Goal: Task Accomplishment & Management: Manage account settings

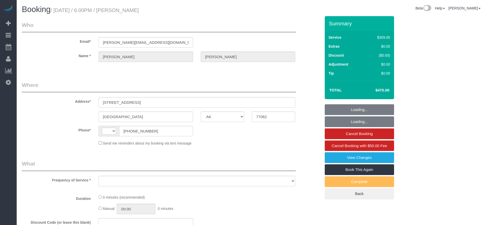
select select "[GEOGRAPHIC_DATA]"
select select "string:check"
select select "string:[GEOGRAPHIC_DATA]"
select select "object:1117"
select select "3"
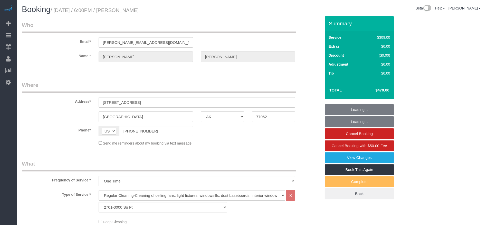
select select "object:1129"
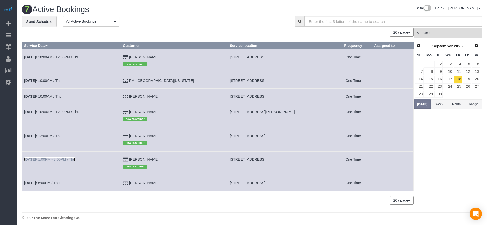
click at [28, 159] on b "[DATE]" at bounding box center [30, 160] width 12 height 4
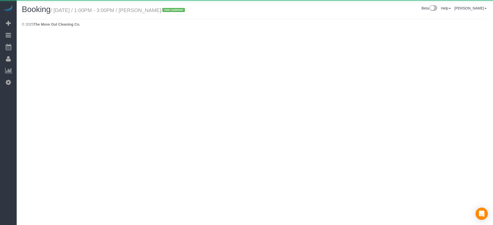
select select "[GEOGRAPHIC_DATA]"
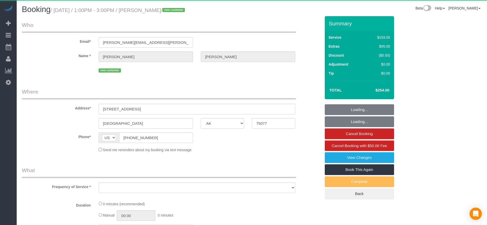
select select "object:1614"
select select "string:fspay-b1132cfa-0252-4119-8f3c-6a0ea7cebf99"
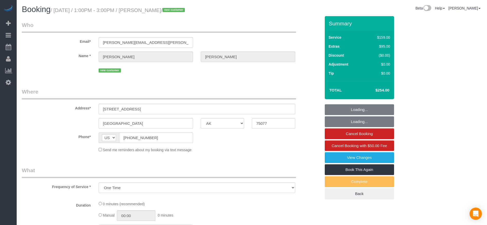
select select "3"
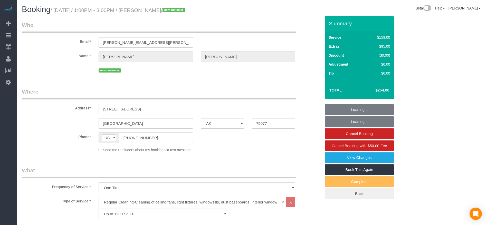
select select "object:1698"
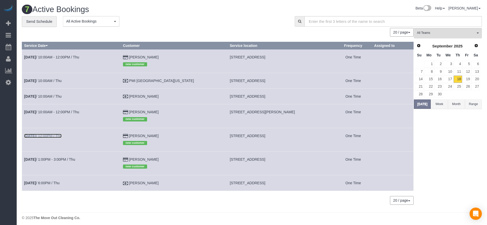
click at [57, 135] on link "[DATE] 12:00PM / Thu" at bounding box center [42, 136] width 37 height 4
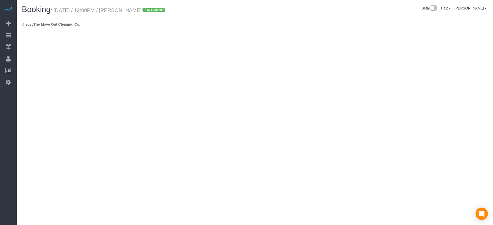
select select "[GEOGRAPHIC_DATA]"
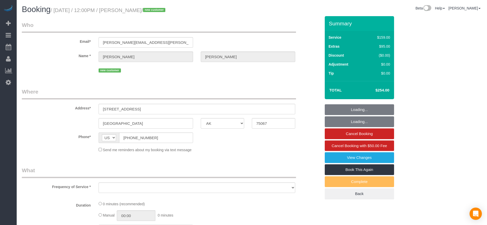
select select "object:2183"
select select "string:fspay-b1132cfa-0252-4119-8f3c-6a0ea7cebf99"
select select "object:2184"
select select "3"
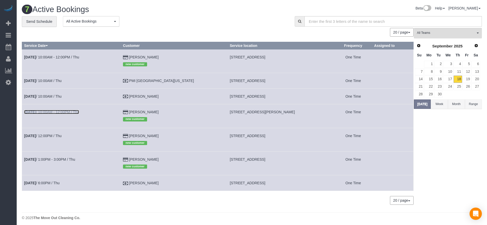
click at [79, 111] on link "[DATE] 10:00AM - 12:00PM / Thu" at bounding box center [51, 112] width 55 height 4
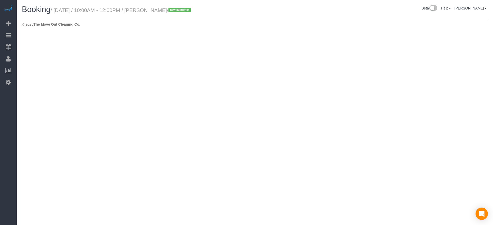
select select "[GEOGRAPHIC_DATA]"
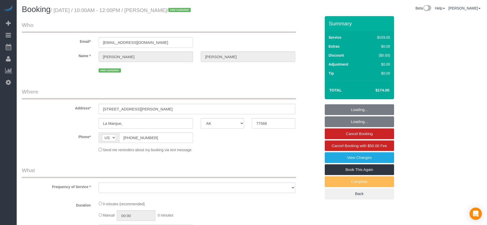
select select "3"
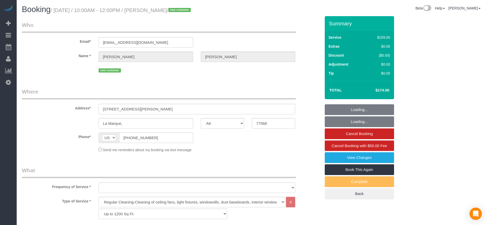
select select "object:2810"
select select "string:fspay-bc13550e-23fc-4c92-98dc-76e0e9ca66dc"
select select "spot52"
select select "object:2827"
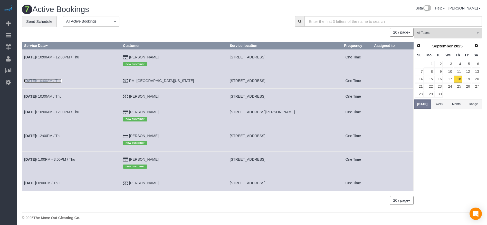
click at [54, 82] on link "[DATE] 10:00AM / Thu" at bounding box center [42, 81] width 37 height 4
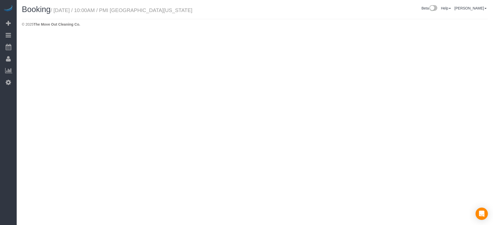
select select "[GEOGRAPHIC_DATA]"
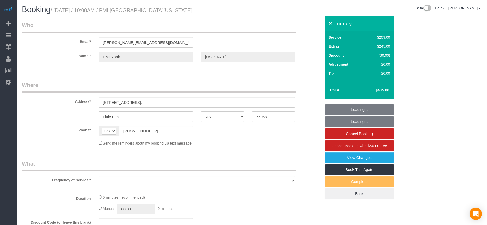
select select "object:3294"
select select "3"
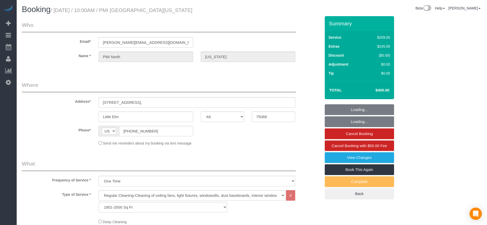
select select "object:3370"
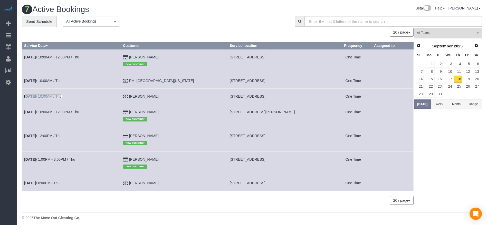
click at [58, 95] on link "[DATE] 10:00AM / Thu" at bounding box center [42, 96] width 37 height 4
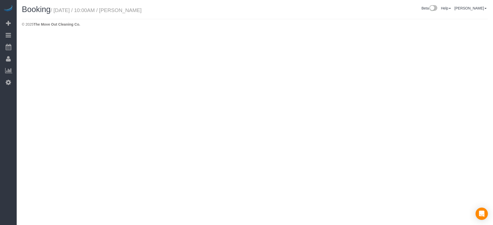
select select "[GEOGRAPHIC_DATA]"
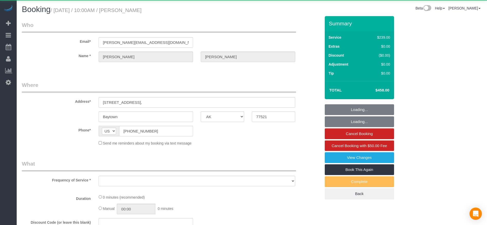
select select "3"
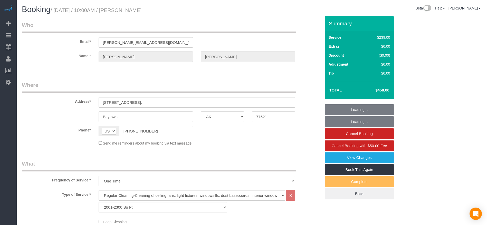
select select "object:3930"
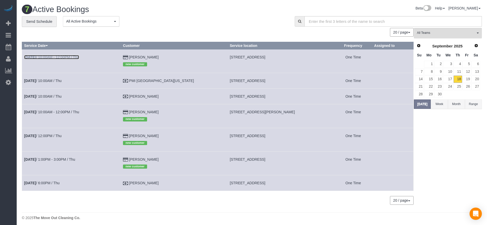
click at [75, 57] on link "[DATE] 10:00AM - 12:00PM / Thu" at bounding box center [51, 57] width 55 height 4
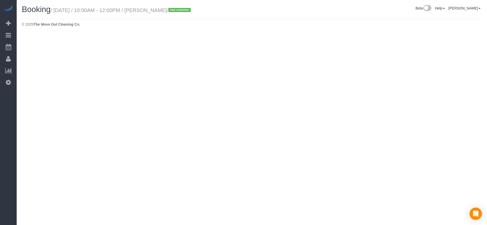
select select "[GEOGRAPHIC_DATA]"
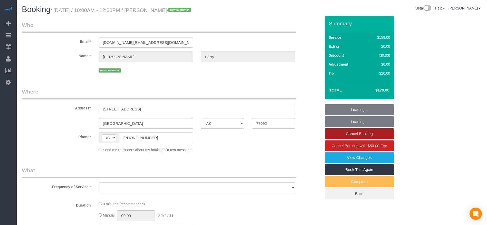
select select "string:fspay-dca3553e-2fe4-4af8-b2cc-adb749e6c77f"
select select "3"
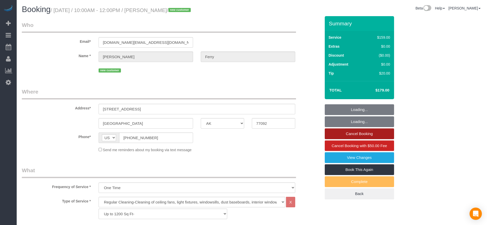
select select "object:4475"
select select "spot103"
select select "object:4492"
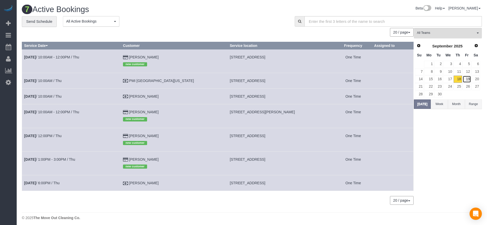
click at [467, 80] on link "19" at bounding box center [466, 79] width 8 height 7
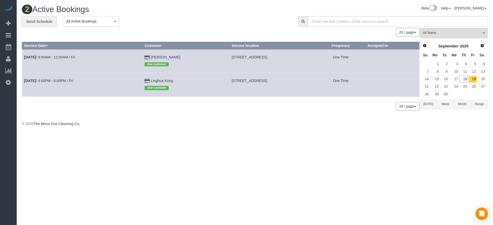
drag, startPoint x: 203, startPoint y: 56, endPoint x: 246, endPoint y: 57, distance: 42.1
click at [246, 57] on span "[STREET_ADDRESS]" at bounding box center [248, 57] width 35 height 4
copy span "[STREET_ADDRESS]"
drag, startPoint x: 202, startPoint y: 81, endPoint x: 237, endPoint y: 83, distance: 35.2
click at [237, 83] on td "[STREET_ADDRESS]" at bounding box center [272, 85] width 87 height 24
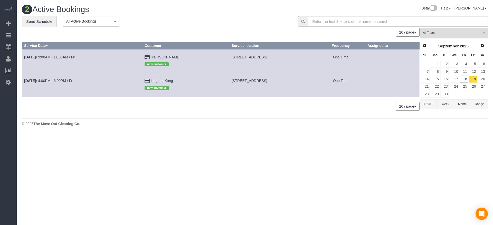
copy span "[STREET_ADDRESS]"
click at [480, 78] on link "20" at bounding box center [481, 79] width 8 height 7
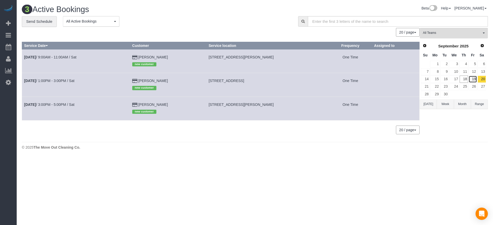
click at [474, 80] on link "19" at bounding box center [472, 79] width 8 height 7
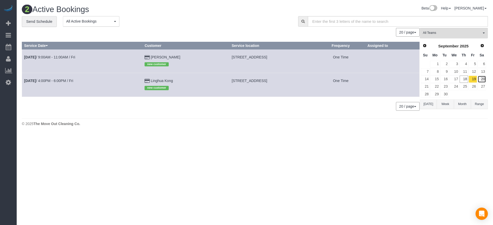
click at [483, 77] on link "20" at bounding box center [481, 79] width 8 height 7
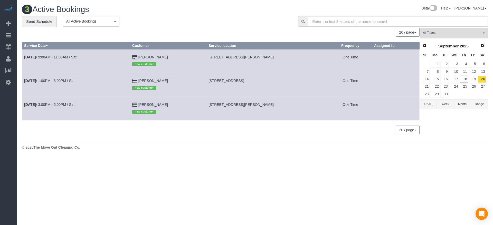
drag, startPoint x: 208, startPoint y: 81, endPoint x: 279, endPoint y: 81, distance: 71.3
click at [279, 81] on td "[STREET_ADDRESS]" at bounding box center [267, 85] width 122 height 24
copy span "[STREET_ADDRESS]"
click at [54, 79] on link "[DATE] 1:00PM - 3:00PM / Sat" at bounding box center [49, 81] width 50 height 4
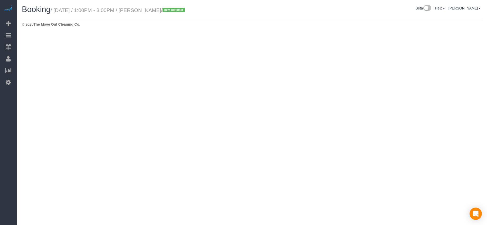
select select "[GEOGRAPHIC_DATA]"
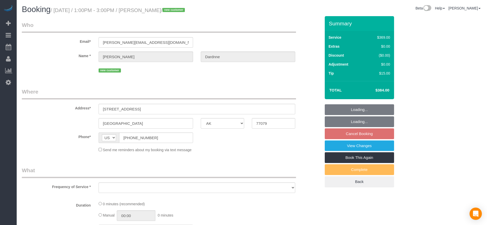
select select "string:fspay-5613fe23-fdb5-4731-a0ae-e3364de4c1f3"
select select "object:5196"
select select "3"
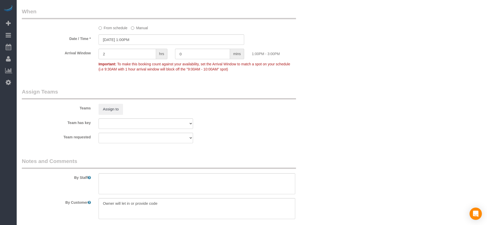
scroll to position [462, 0]
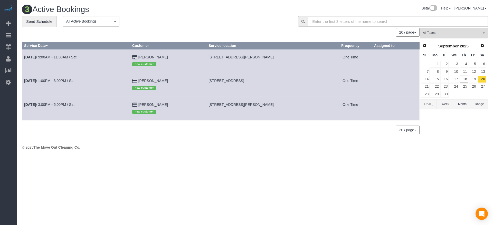
drag, startPoint x: 209, startPoint y: 104, endPoint x: 282, endPoint y: 105, distance: 73.4
click at [282, 105] on td "[STREET_ADDRESS][PERSON_NAME]" at bounding box center [267, 109] width 122 height 24
copy span "[STREET_ADDRESS][PERSON_NAME]"
click at [50, 103] on link "[DATE] 3:00PM - 5:00PM / Sat" at bounding box center [49, 105] width 50 height 4
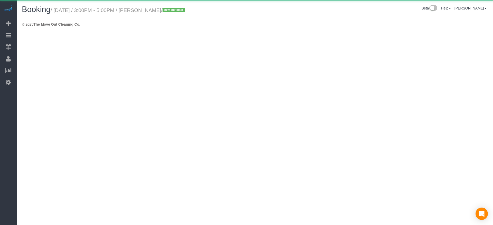
select select "[GEOGRAPHIC_DATA]"
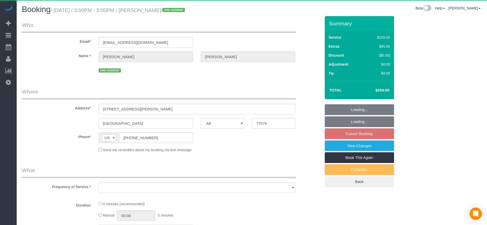
select select "string:fspay-07f48030-744f-4dce-90f8-4e055315e24e"
select select "3"
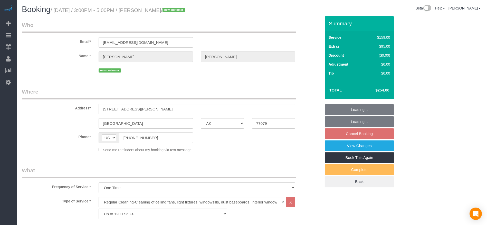
select select "object:5697"
select select "spot149"
select select "object:5714"
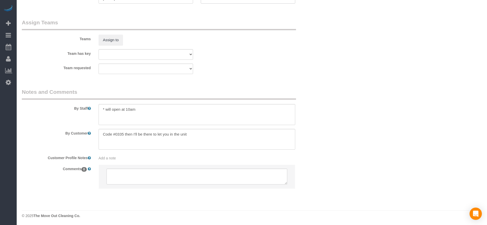
scroll to position [498, 0]
drag, startPoint x: 103, startPoint y: 132, endPoint x: 204, endPoint y: 134, distance: 101.1
click at [204, 134] on textarea at bounding box center [197, 138] width 197 height 21
click at [104, 135] on textarea at bounding box center [197, 138] width 197 height 21
drag, startPoint x: 101, startPoint y: 134, endPoint x: 124, endPoint y: 133, distance: 22.6
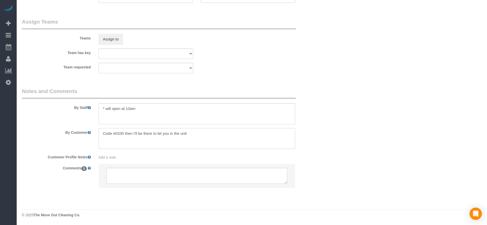
click at [124, 133] on textarea at bounding box center [197, 138] width 197 height 21
